Goal: Task Accomplishment & Management: Manage account settings

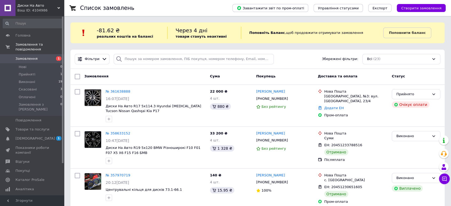
click at [38, 56] on span "Замовлення" at bounding box center [32, 58] width 34 height 5
click at [42, 127] on span "Товари та послуги" at bounding box center [32, 129] width 34 height 5
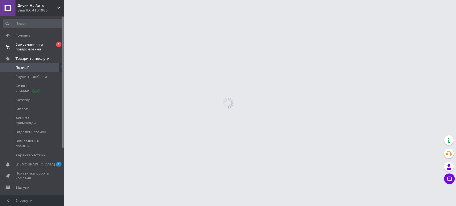
click at [41, 49] on span "Замовлення та повідомлення" at bounding box center [32, 47] width 34 height 10
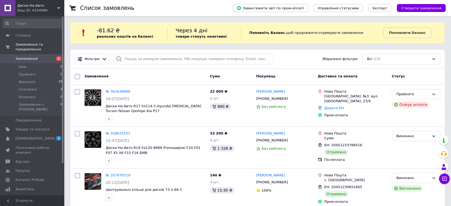
click at [26, 54] on link "Замовлення 1" at bounding box center [32, 58] width 65 height 9
click at [45, 56] on span "Замовлення" at bounding box center [32, 58] width 34 height 5
click at [21, 127] on span "Товари та послуги" at bounding box center [32, 129] width 34 height 5
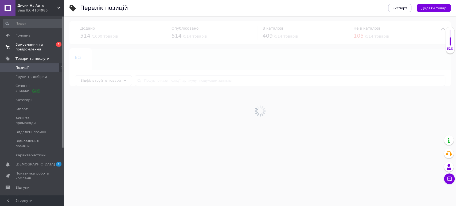
click at [33, 49] on span "Замовлення та повідомлення" at bounding box center [32, 47] width 34 height 10
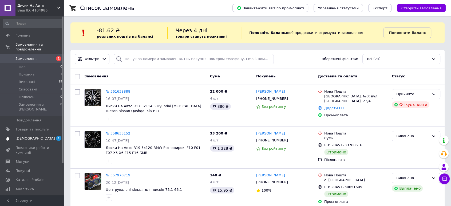
click at [40, 136] on span "[DEMOGRAPHIC_DATA]" at bounding box center [32, 138] width 34 height 5
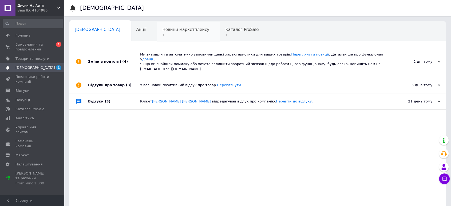
click at [162, 29] on span "Новини маркетплейсу" at bounding box center [185, 29] width 47 height 5
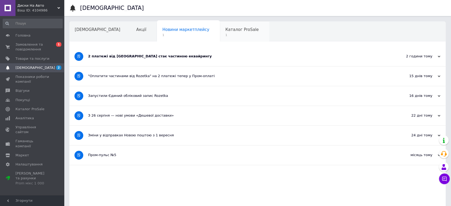
click at [225, 31] on span "Каталог ProSale" at bounding box center [241, 29] width 33 height 5
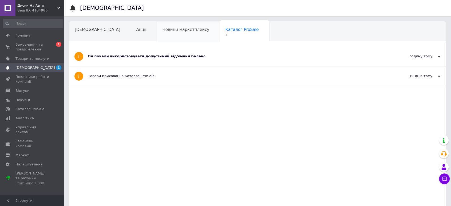
click at [157, 32] on div "Новини маркетплейсу" at bounding box center [188, 32] width 63 height 20
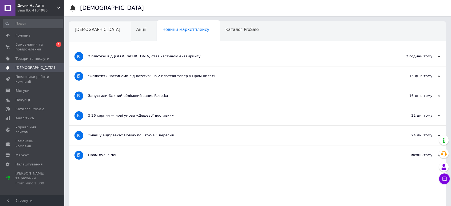
click at [100, 33] on div "[DEMOGRAPHIC_DATA]" at bounding box center [100, 32] width 62 height 20
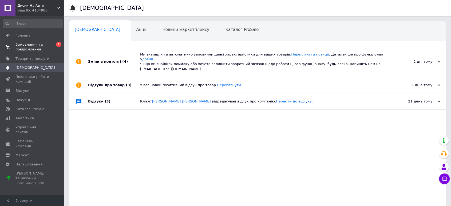
click at [46, 42] on link "Замовлення та повідомлення 0 1" at bounding box center [32, 47] width 65 height 14
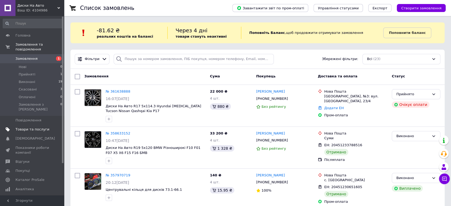
click at [53, 125] on link "Товари та послуги" at bounding box center [32, 129] width 65 height 9
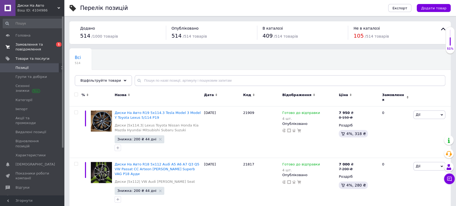
click at [51, 49] on span "0 1" at bounding box center [56, 47] width 15 height 10
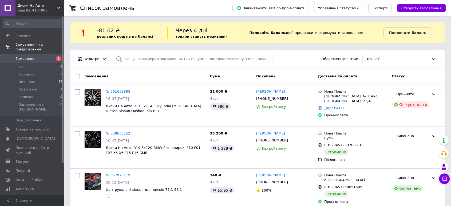
click at [19, 56] on span "Замовлення" at bounding box center [26, 58] width 22 height 5
click at [35, 44] on span "Замовлення та повідомлення" at bounding box center [39, 47] width 49 height 10
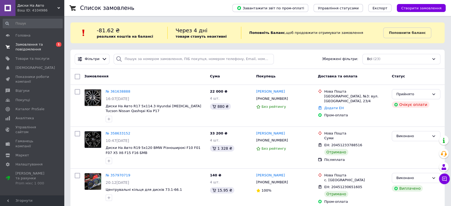
click at [31, 53] on link "Замовлення та повідомлення 0 1" at bounding box center [32, 47] width 65 height 14
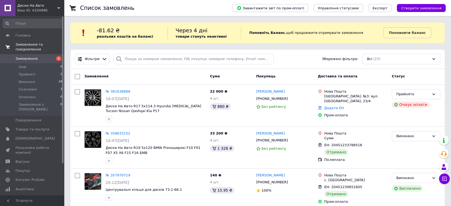
click at [31, 56] on span "Замовлення" at bounding box center [26, 58] width 22 height 5
